Goal: Task Accomplishment & Management: Use online tool/utility

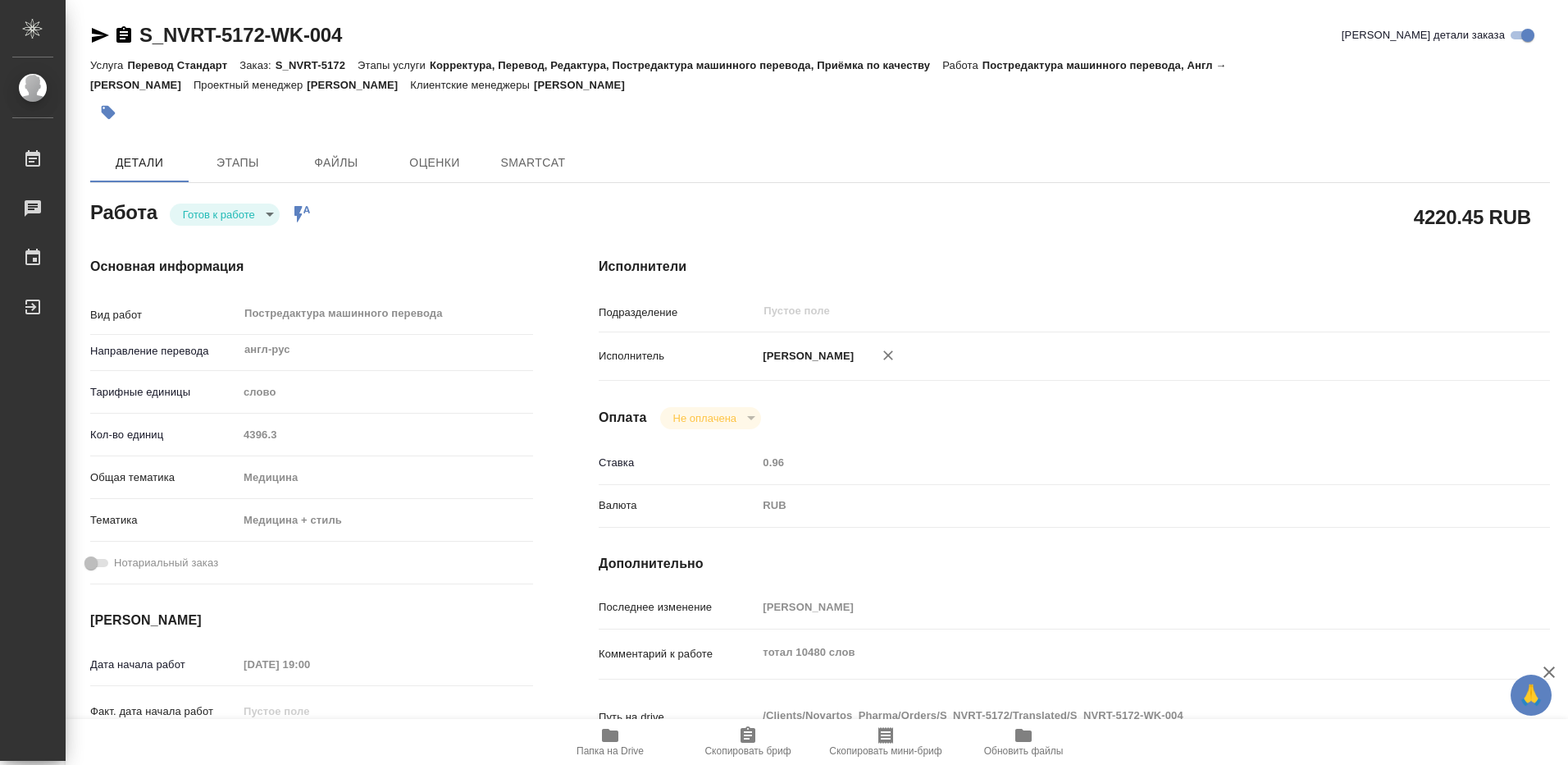
type textarea "x"
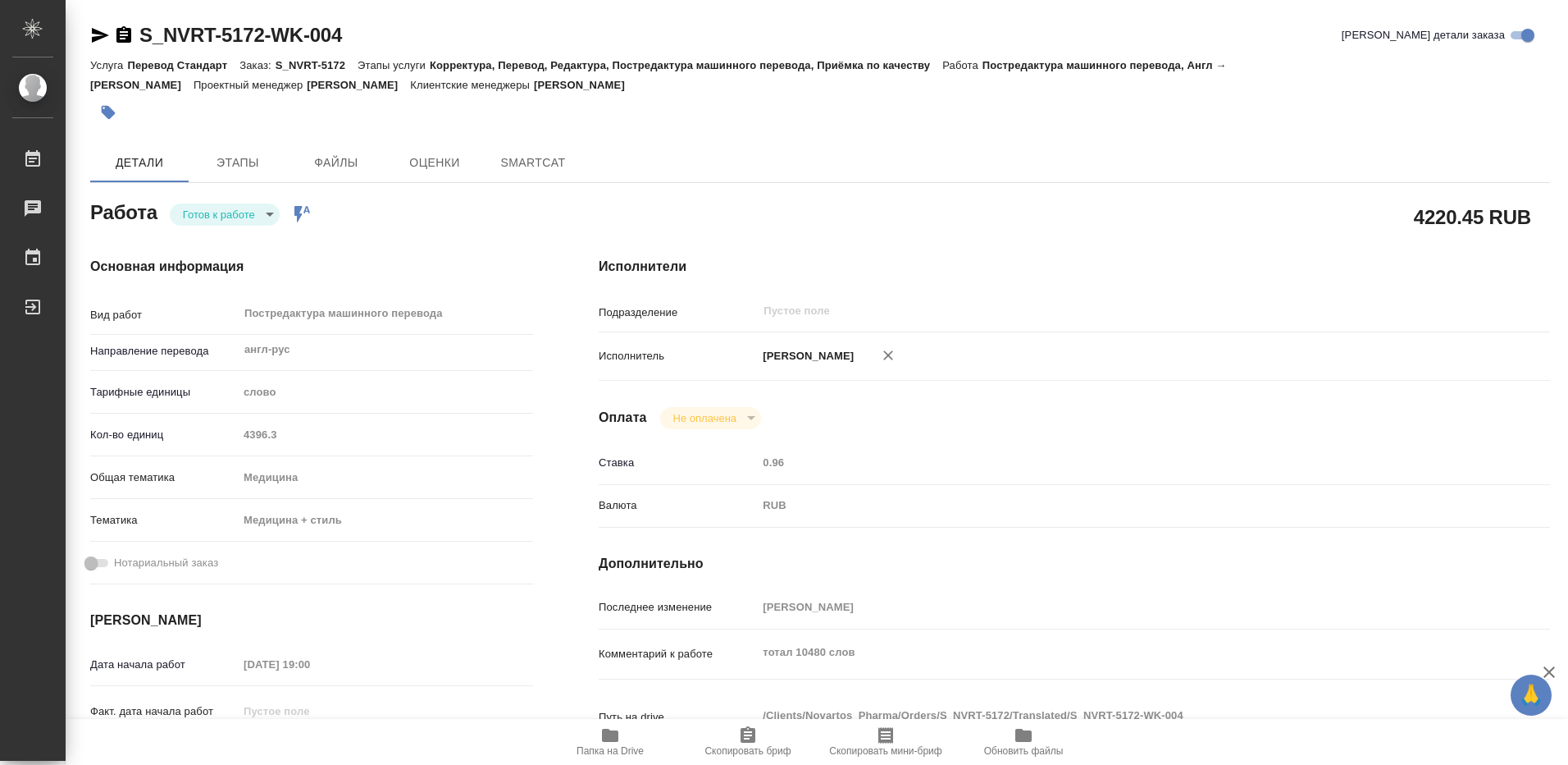
type textarea "x"
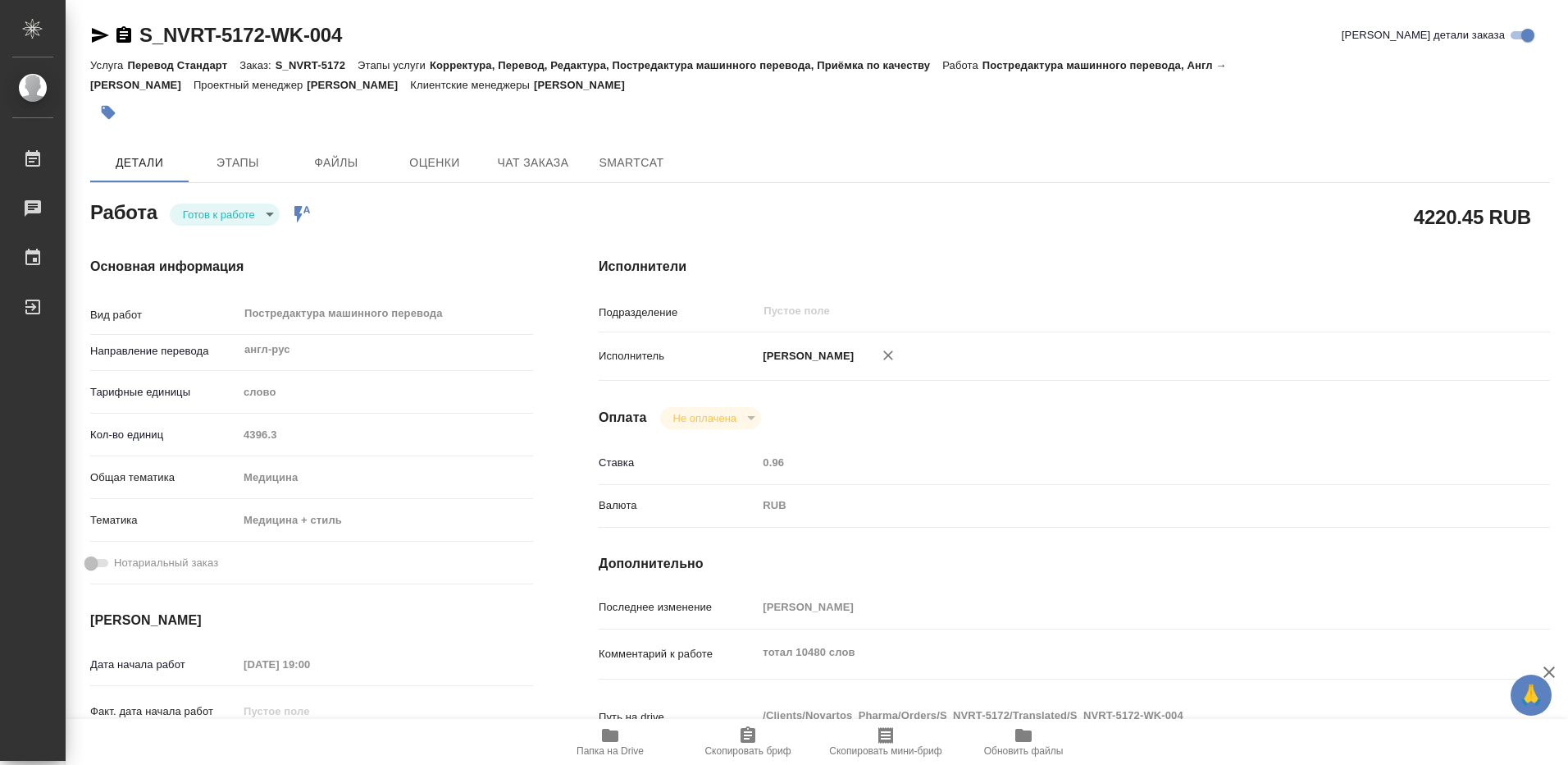
type textarea "x"
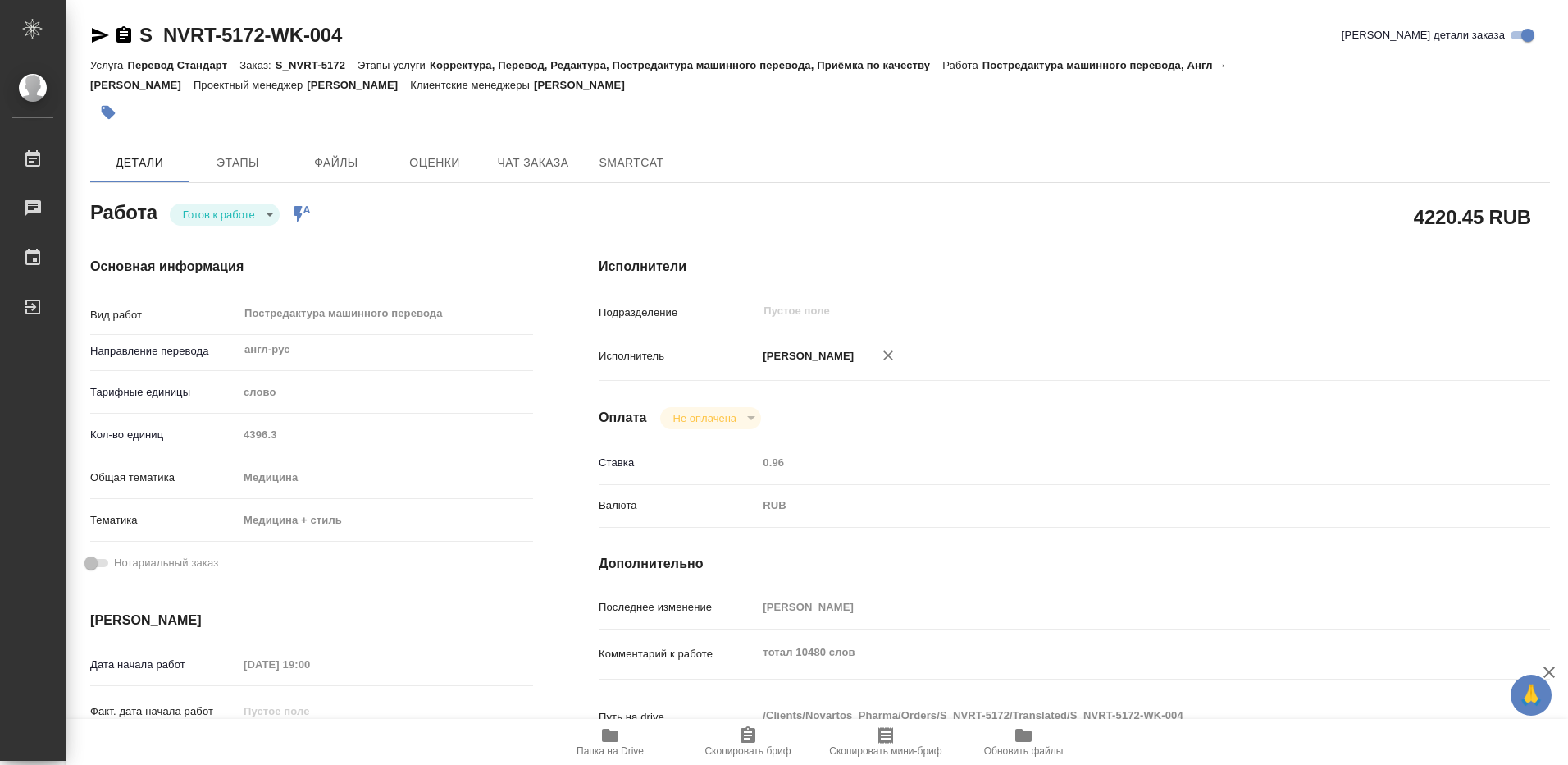
type textarea "x"
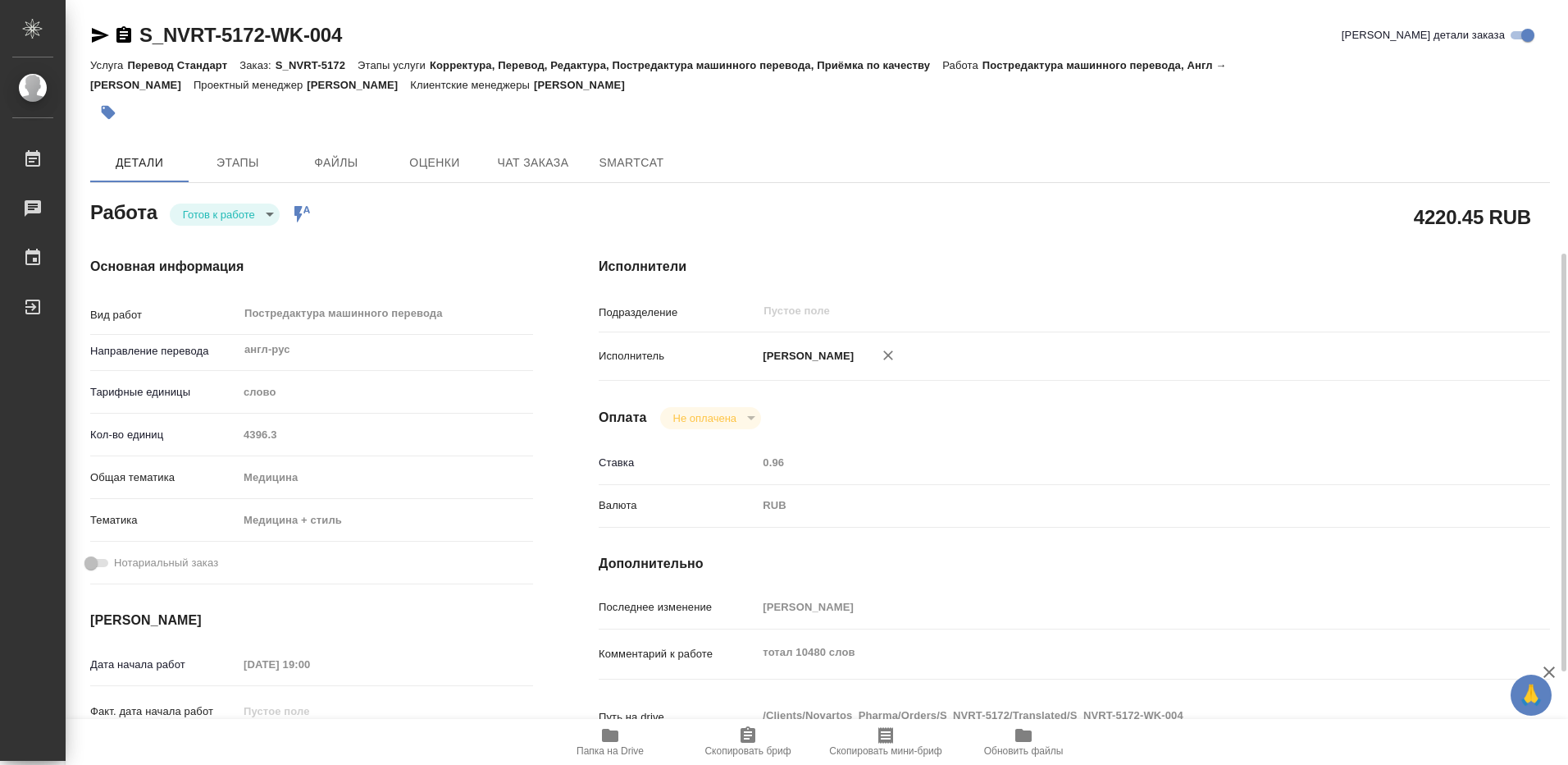
scroll to position [246, 0]
